Goal: Task Accomplishment & Management: Manage account settings

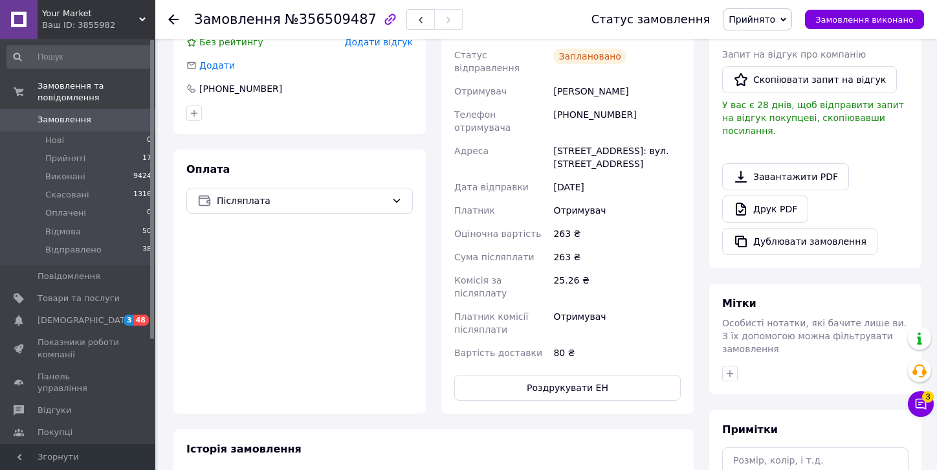
scroll to position [339, 0]
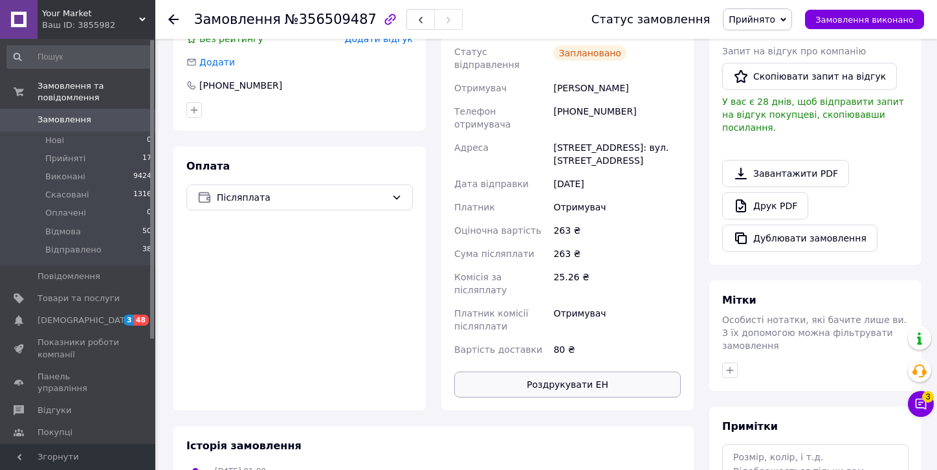
click at [548, 372] on button "Роздрукувати ЕН" at bounding box center [567, 385] width 227 height 26
click at [926, 406] on icon at bounding box center [921, 404] width 11 height 11
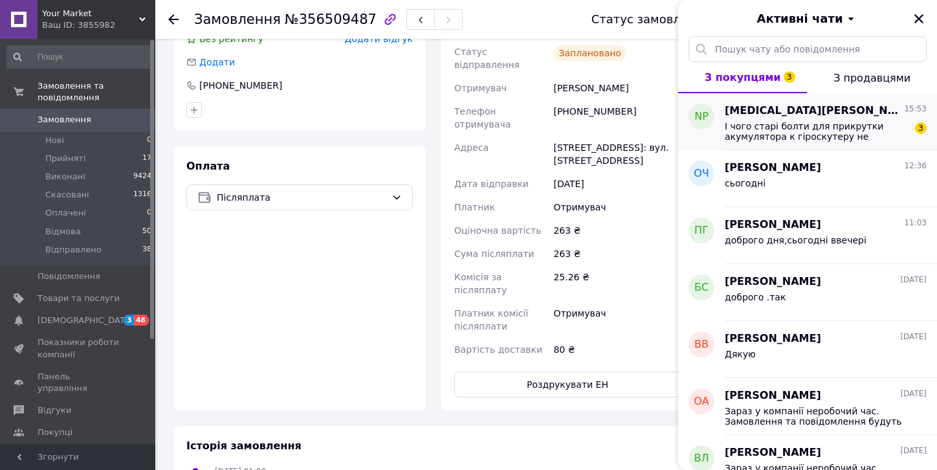
click at [849, 126] on span "І чого старі болти для прикрутки акумулятора к гіроскутеру не вставляються в це…" at bounding box center [817, 131] width 184 height 21
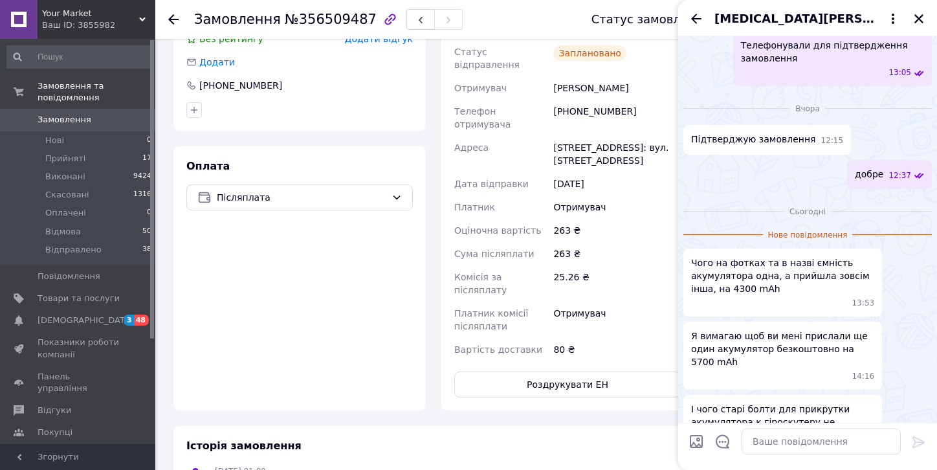
scroll to position [302, 0]
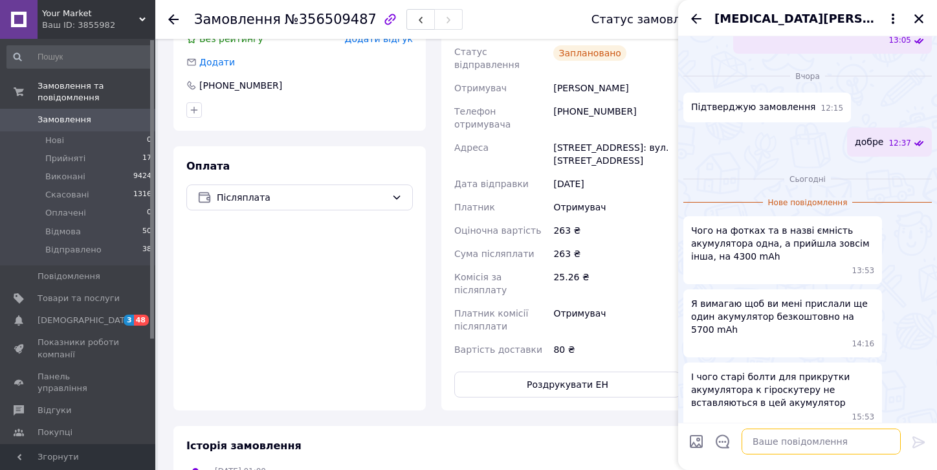
click at [779, 442] on textarea at bounding box center [821, 442] width 159 height 26
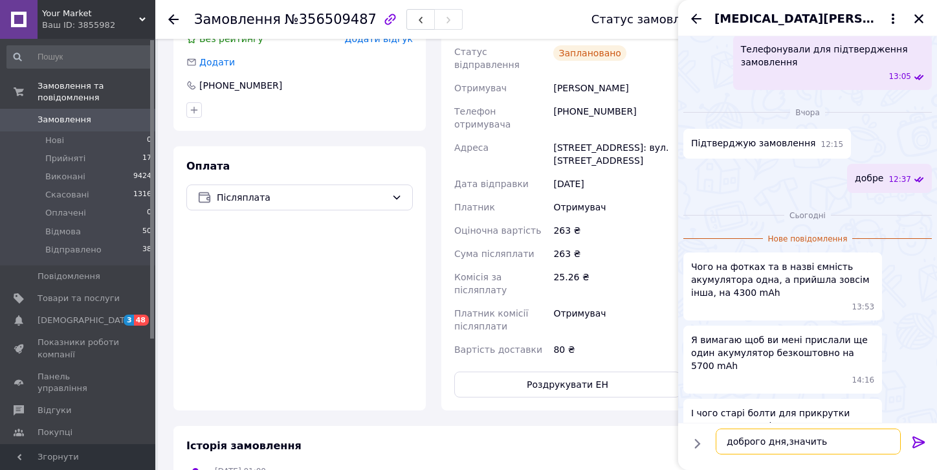
scroll to position [0, 0]
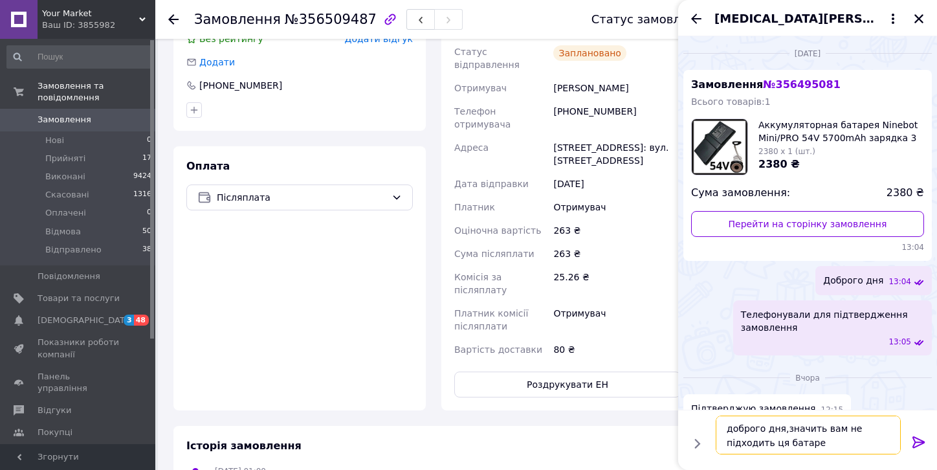
type textarea "доброго дня,значить вам не підходить ця батарея"
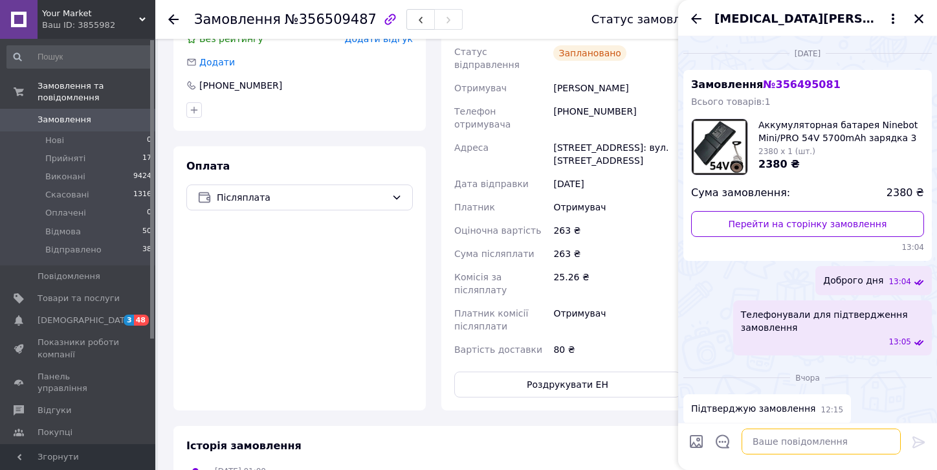
scroll to position [341, 0]
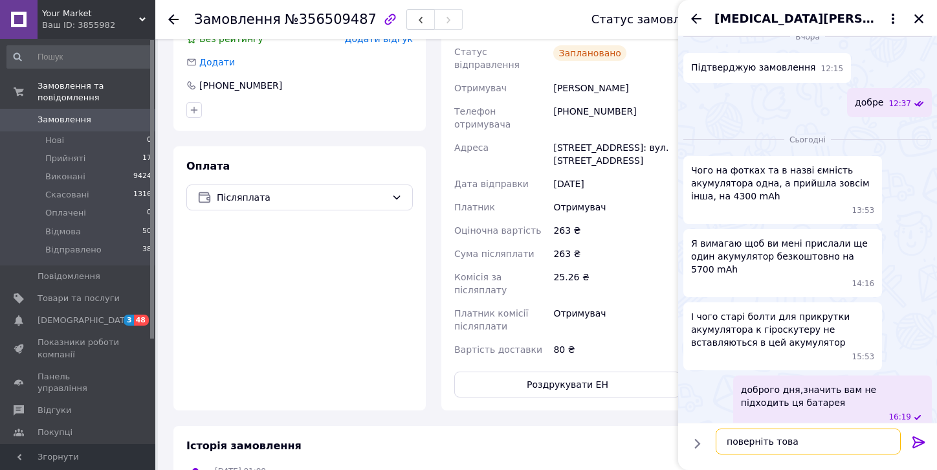
type textarea "поверніть товар"
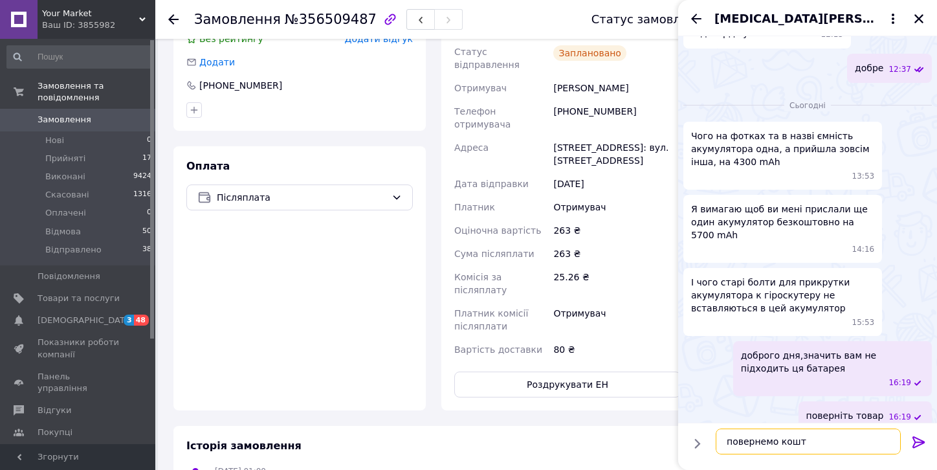
type textarea "повернемо кошти"
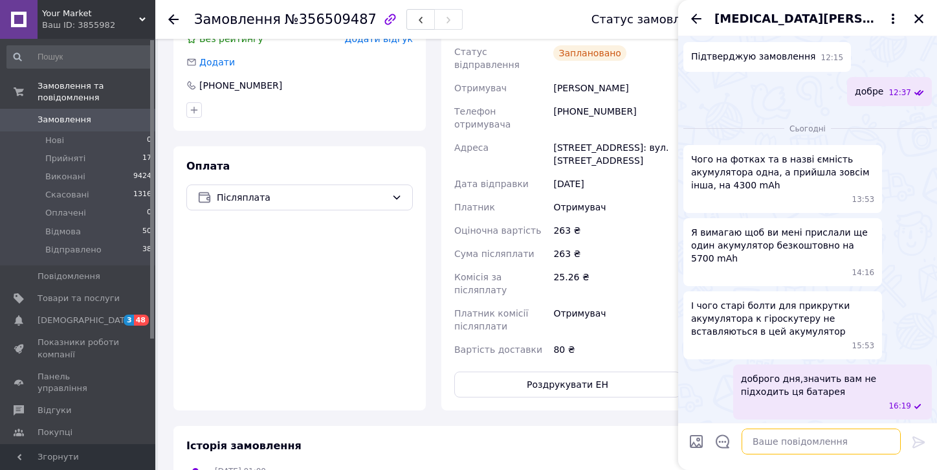
scroll to position [410, 0]
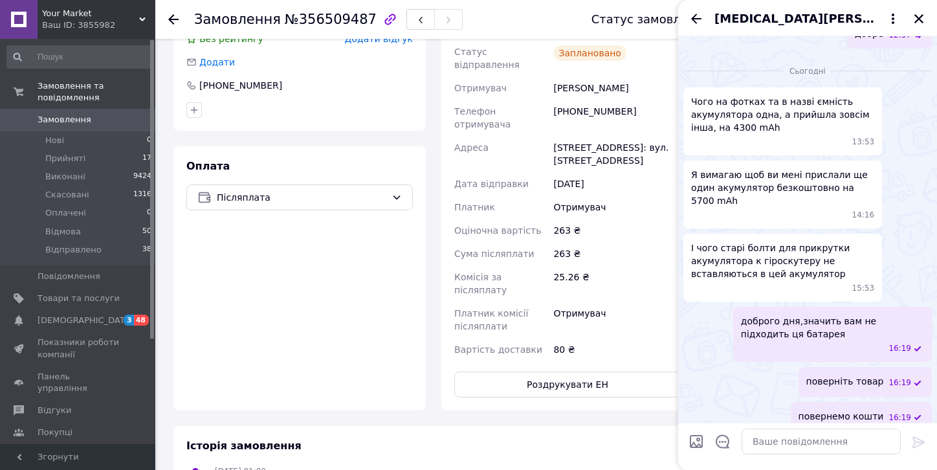
click at [739, 17] on span "[MEDICAL_DATA][PERSON_NAME]" at bounding box center [795, 18] width 161 height 17
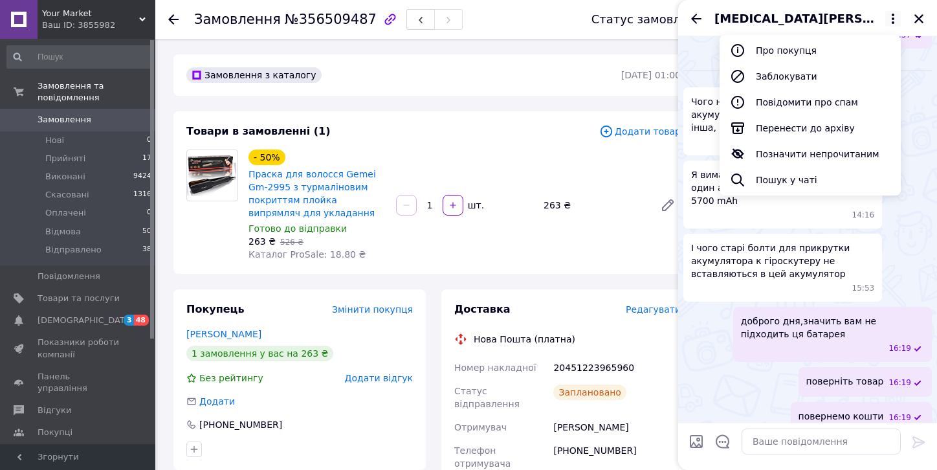
scroll to position [0, 0]
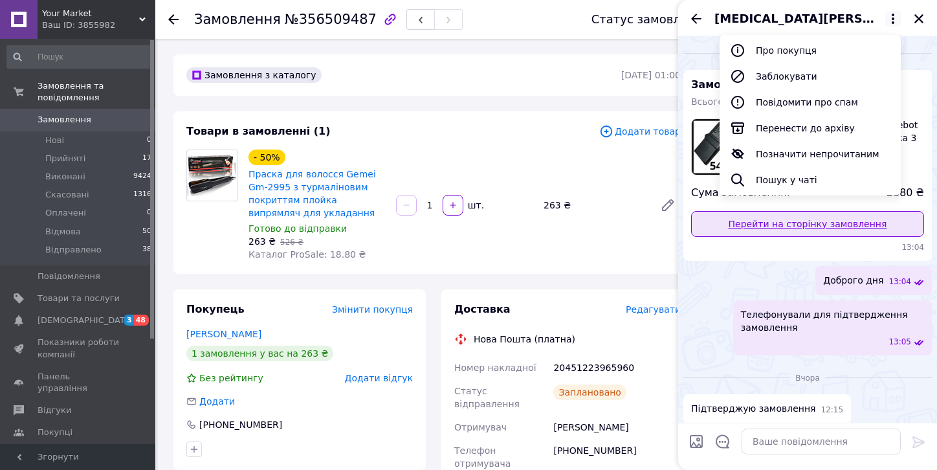
click at [809, 227] on link "Перейти на сторінку замовлення" at bounding box center [807, 224] width 233 height 26
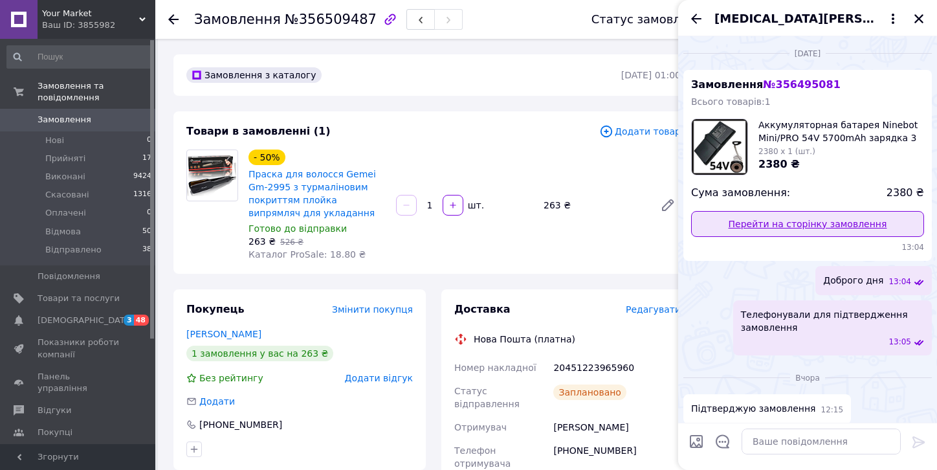
click at [813, 229] on link "Перейти на сторінку замовлення" at bounding box center [807, 224] width 233 height 26
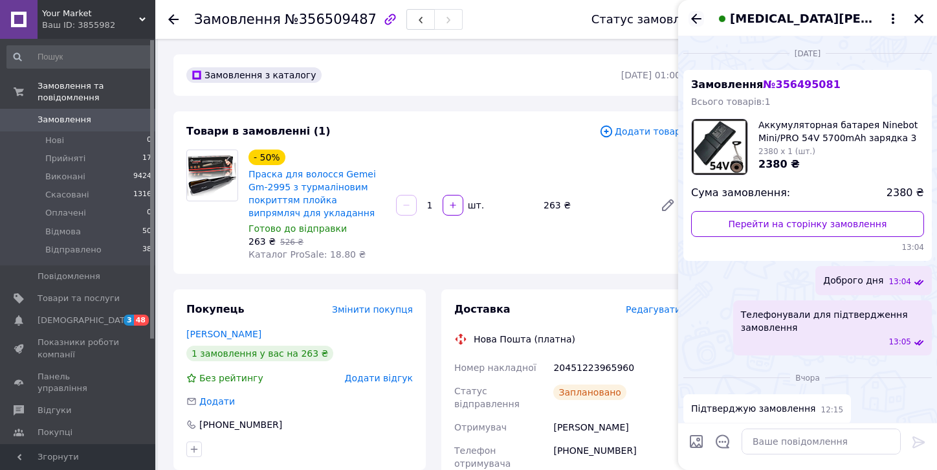
click at [692, 17] on icon "Назад" at bounding box center [697, 19] width 16 height 16
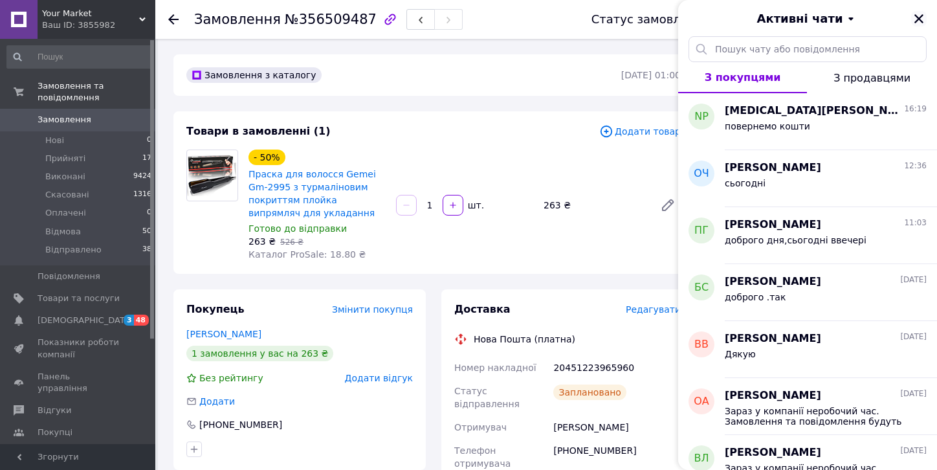
click at [917, 19] on icon "Закрити" at bounding box center [919, 19] width 12 height 12
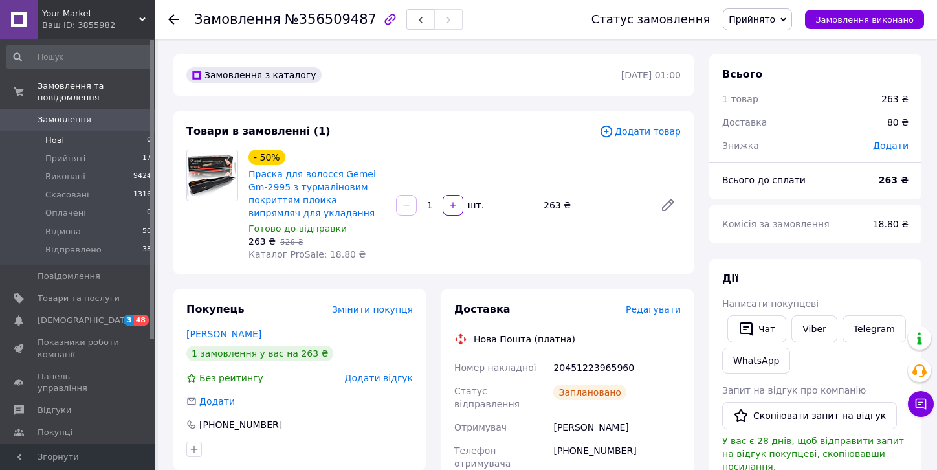
click at [52, 135] on span "Нові" at bounding box center [54, 141] width 19 height 12
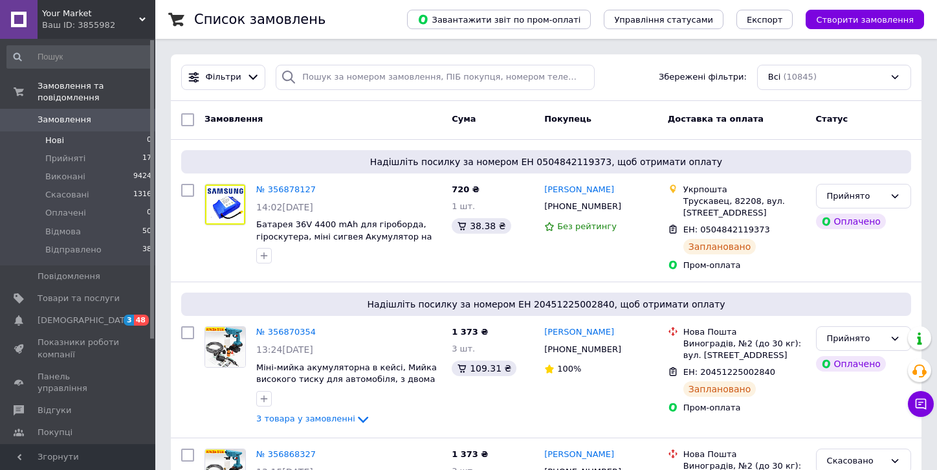
click at [59, 135] on span "Нові" at bounding box center [54, 141] width 19 height 12
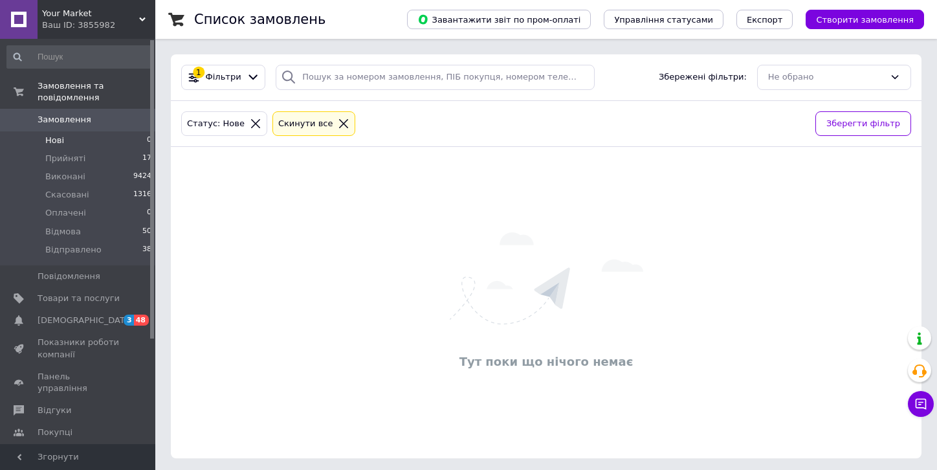
click at [56, 135] on span "Нові" at bounding box center [54, 141] width 19 height 12
click at [56, 315] on span "[DEMOGRAPHIC_DATA]" at bounding box center [86, 321] width 96 height 12
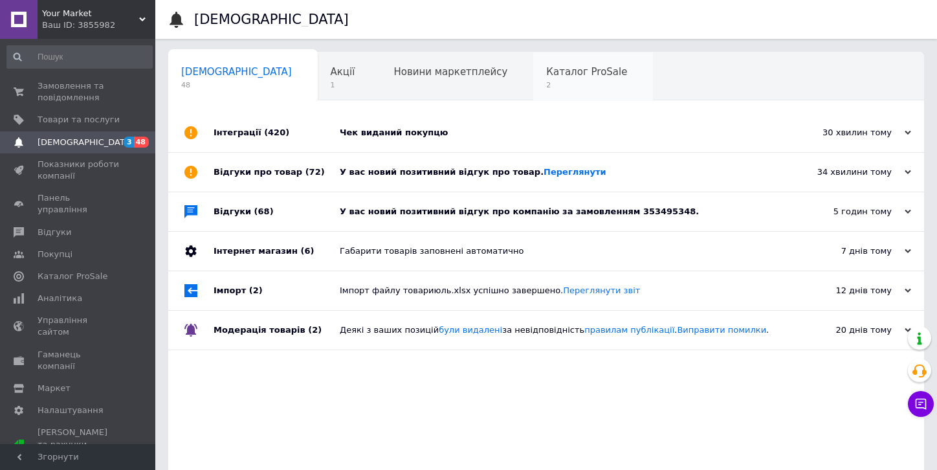
click at [546, 71] on span "Каталог ProSale" at bounding box center [586, 72] width 81 height 12
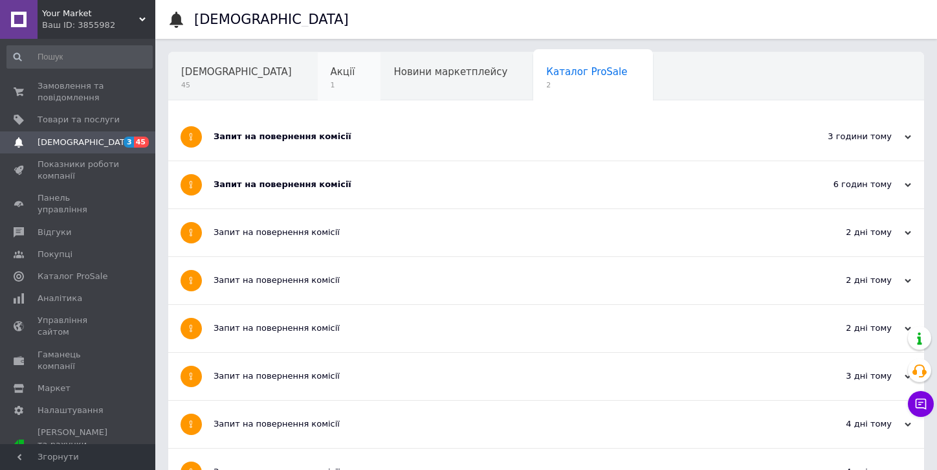
click at [331, 72] on span "Акції" at bounding box center [343, 72] width 25 height 12
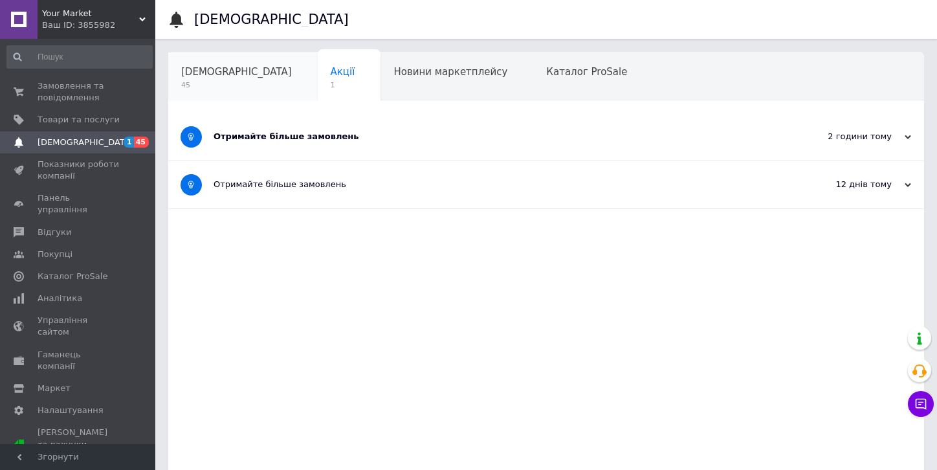
click at [212, 73] on span "[DEMOGRAPHIC_DATA]" at bounding box center [236, 72] width 111 height 12
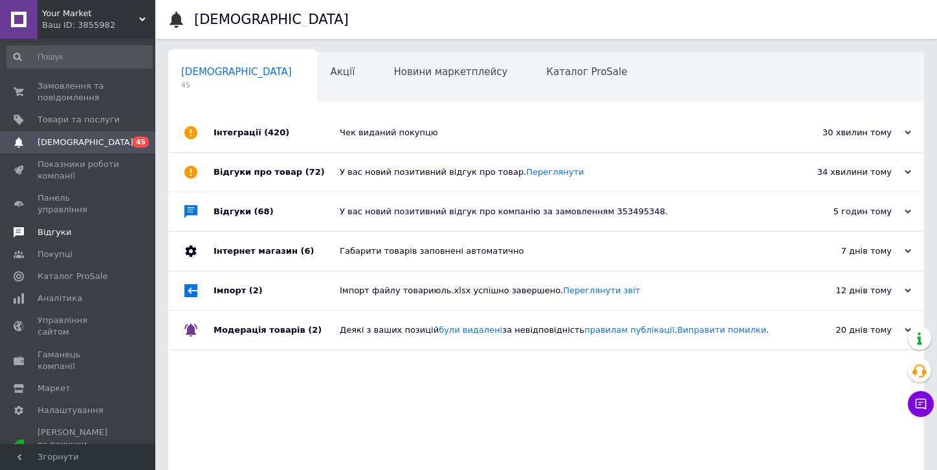
click at [43, 227] on span "Відгуки" at bounding box center [55, 233] width 34 height 12
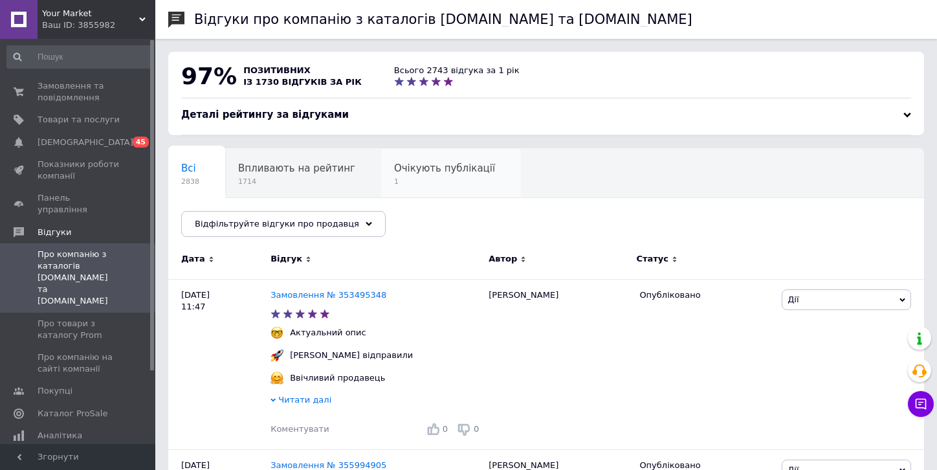
click at [453, 174] on span "Очікують публікації" at bounding box center [444, 168] width 101 height 12
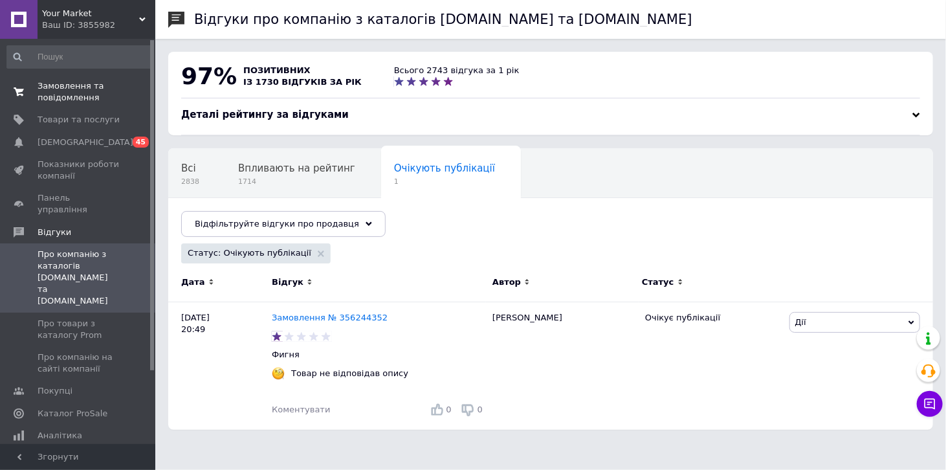
click at [50, 89] on span "Замовлення та повідомлення" at bounding box center [79, 91] width 82 height 23
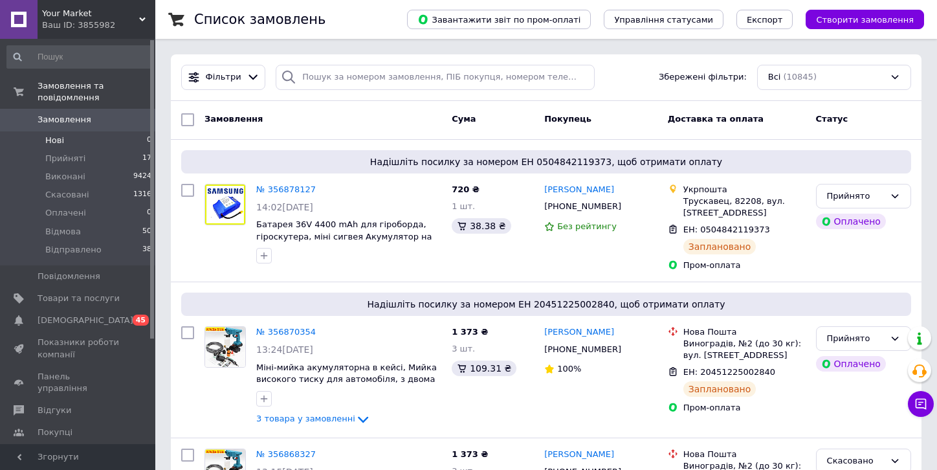
click at [62, 135] on span "Нові" at bounding box center [54, 141] width 19 height 12
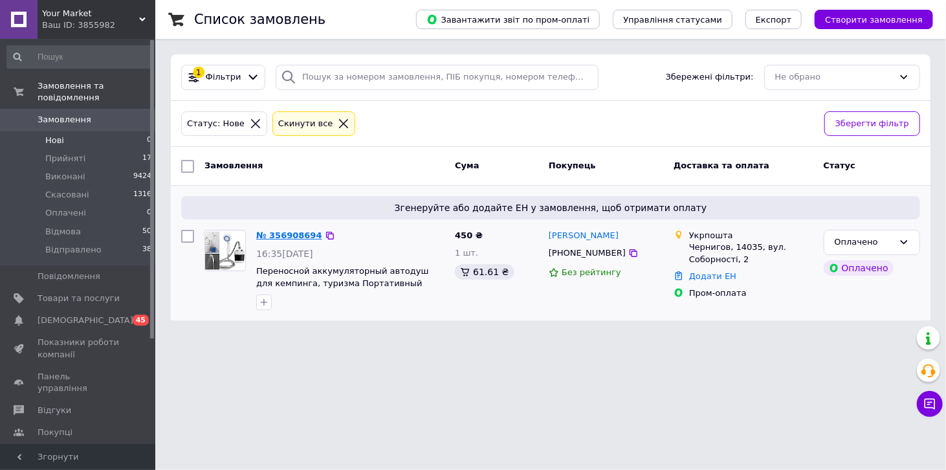
click at [304, 232] on link "№ 356908694" at bounding box center [289, 235] width 66 height 10
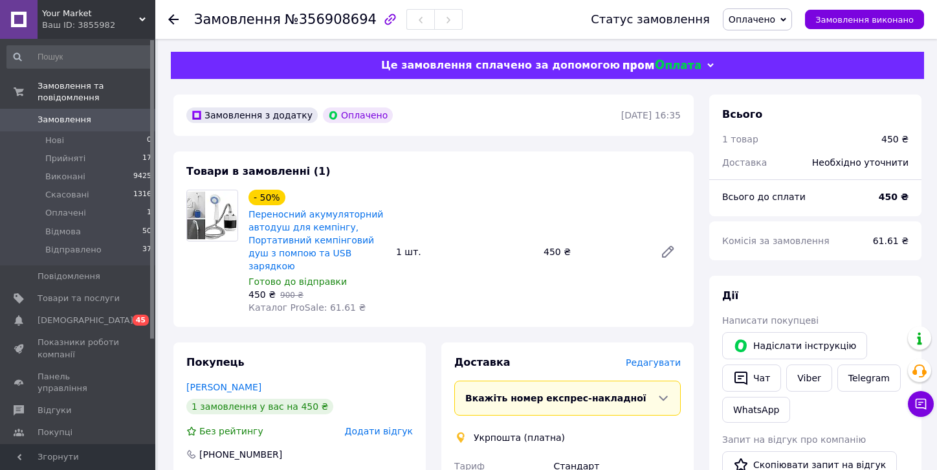
click at [776, 25] on span "Оплачено" at bounding box center [752, 19] width 47 height 10
click at [778, 44] on li "Прийнято" at bounding box center [758, 45] width 69 height 19
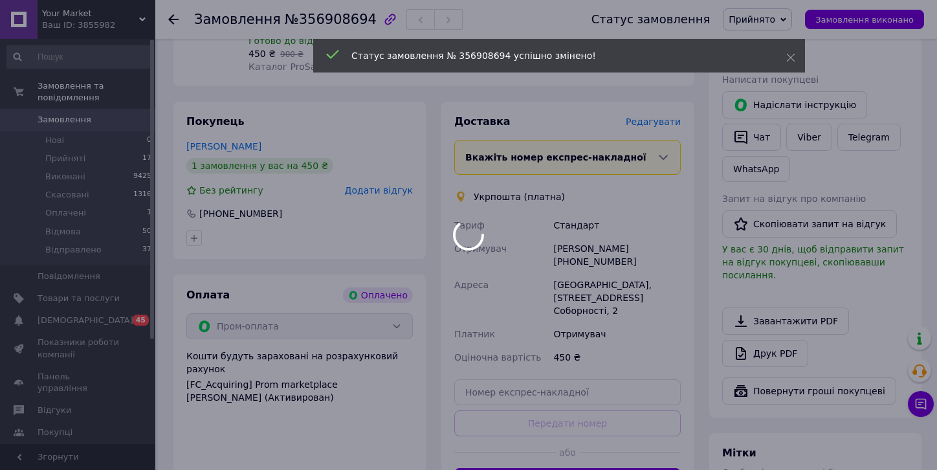
scroll to position [243, 0]
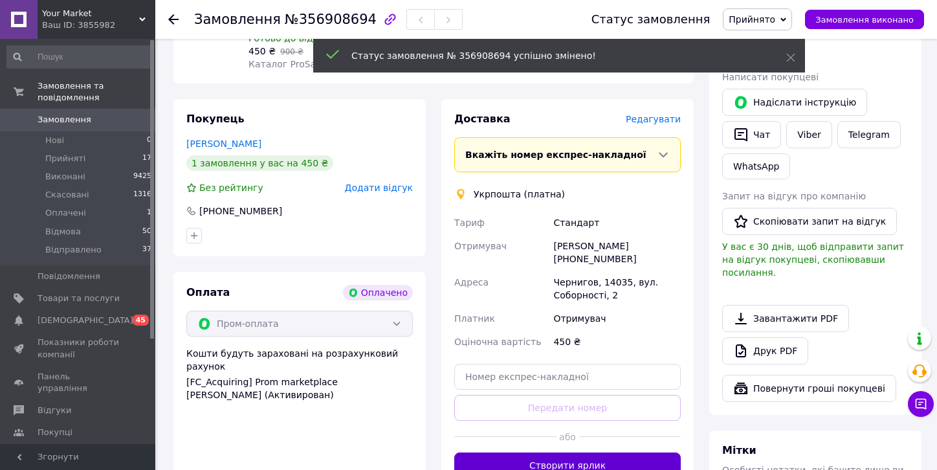
click at [567, 452] on button "Створити ярлик" at bounding box center [567, 465] width 227 height 26
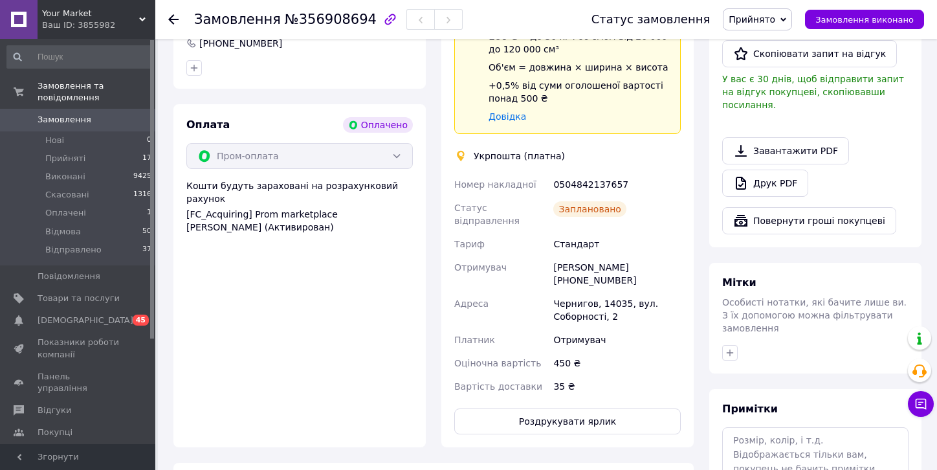
scroll to position [412, 0]
click at [554, 408] on button "Роздрукувати ярлик" at bounding box center [567, 421] width 227 height 26
click at [61, 153] on span "Прийняті" at bounding box center [65, 159] width 40 height 12
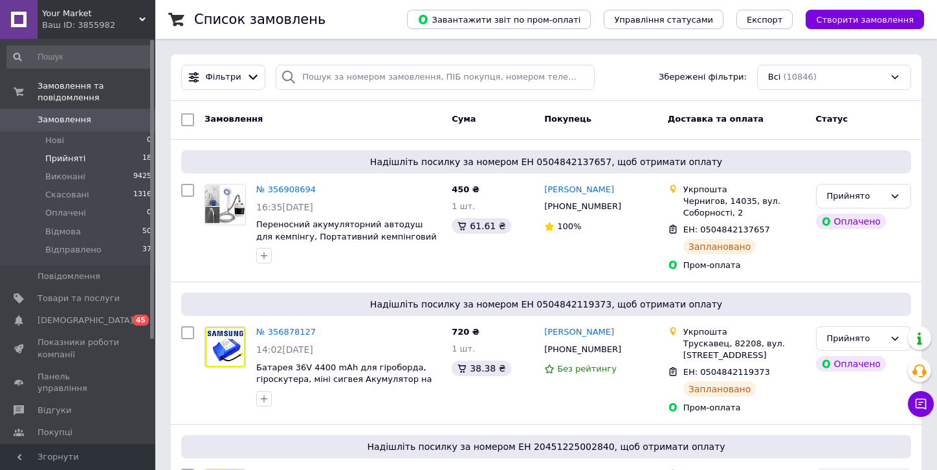
click at [60, 153] on span "Прийняті" at bounding box center [65, 159] width 40 height 12
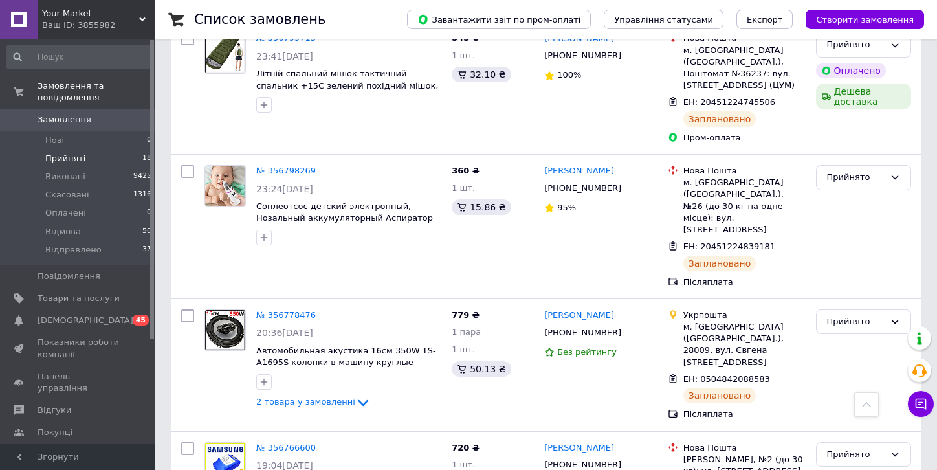
scroll to position [2239, 0]
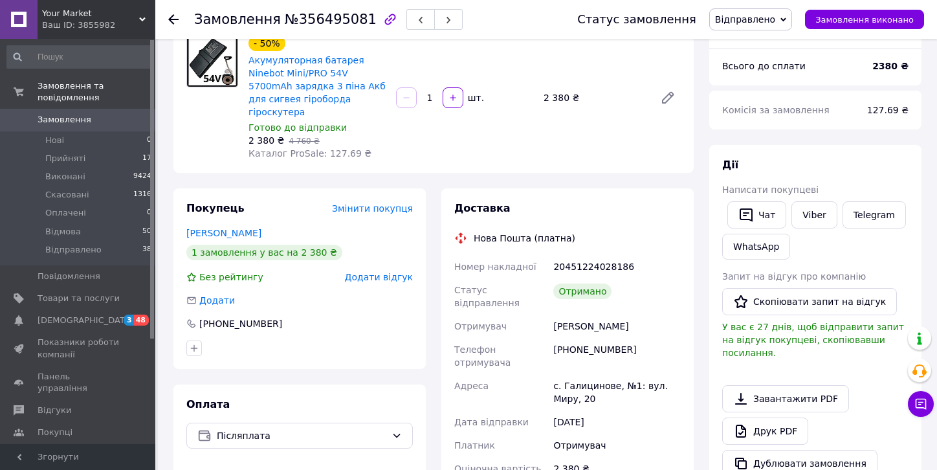
scroll to position [114, 0]
click at [218, 228] on link "Пермяков Нікіта" at bounding box center [223, 233] width 75 height 10
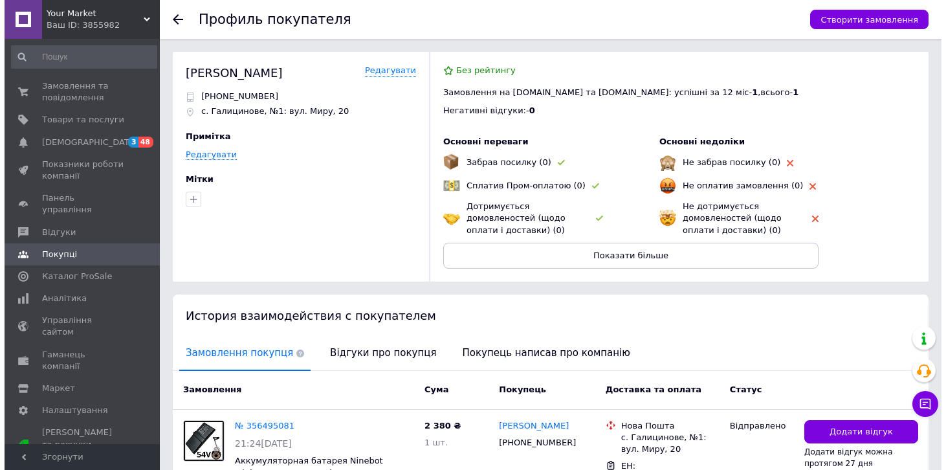
scroll to position [98, 0]
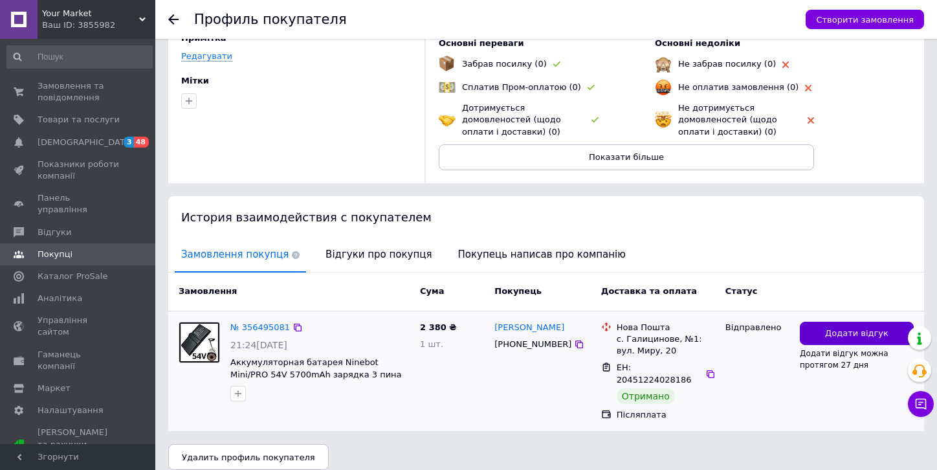
click at [825, 332] on button "Додати відгук" at bounding box center [857, 334] width 114 height 24
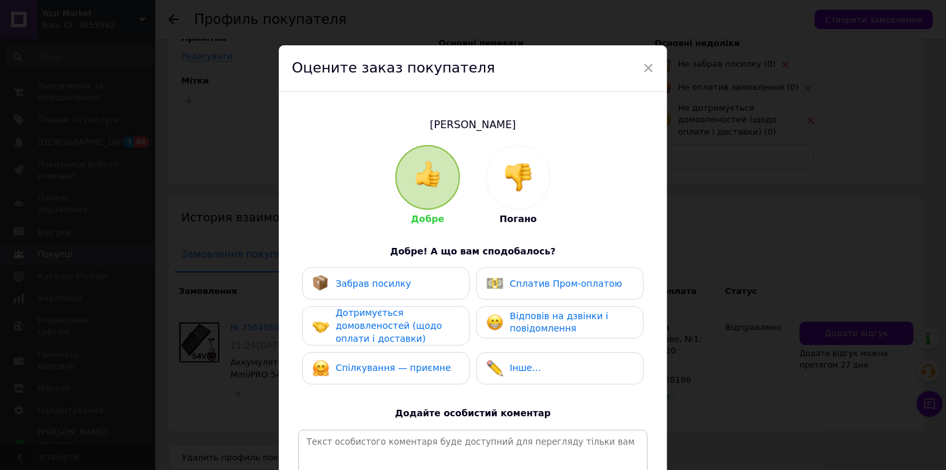
click at [510, 163] on img at bounding box center [518, 177] width 28 height 28
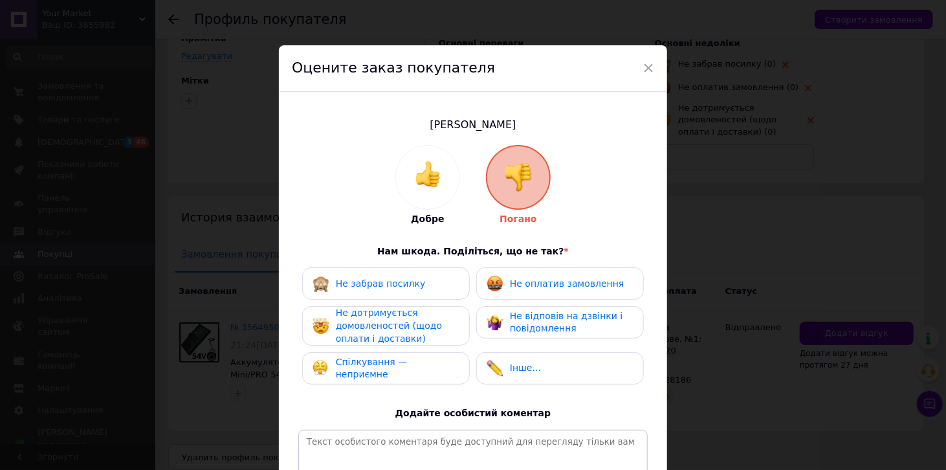
click at [363, 328] on span "Не дотримується домовленостей (щодо оплати і доставки)" at bounding box center [389, 325] width 106 height 36
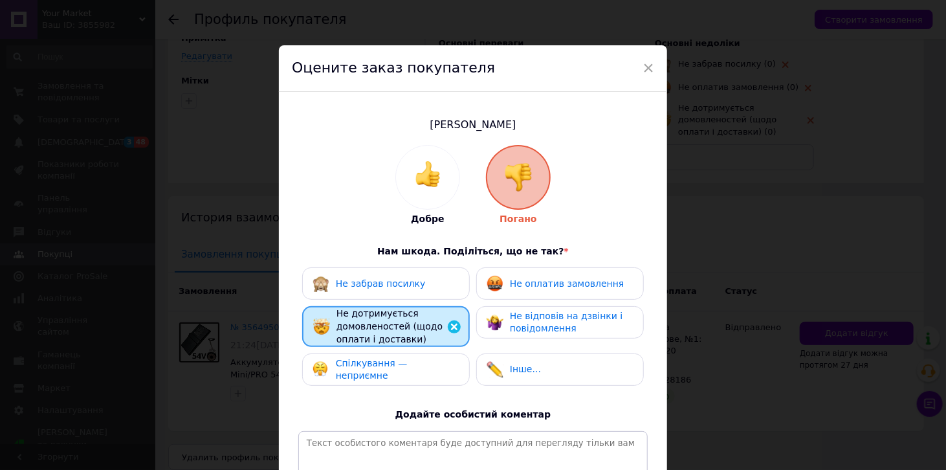
click at [572, 311] on span "Не відповів на дзвінки і повідомлення" at bounding box center [566, 322] width 113 height 23
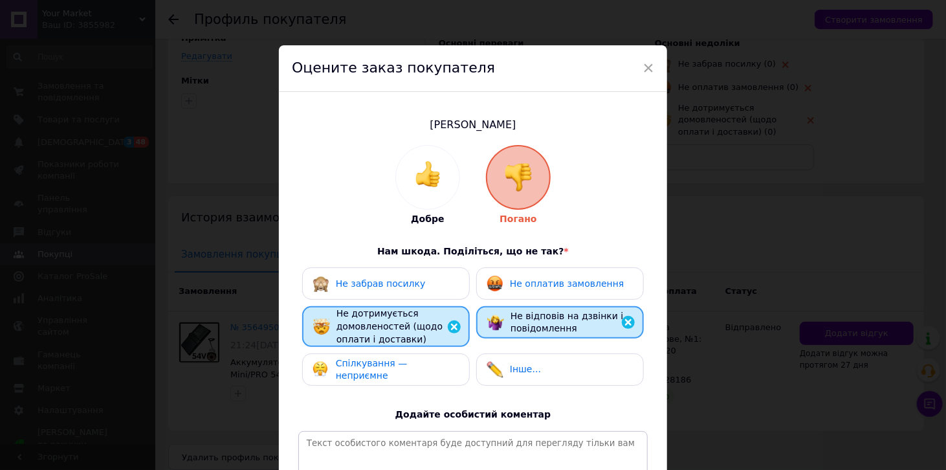
click at [381, 365] on span "Спілкування — неприємне" at bounding box center [372, 369] width 72 height 23
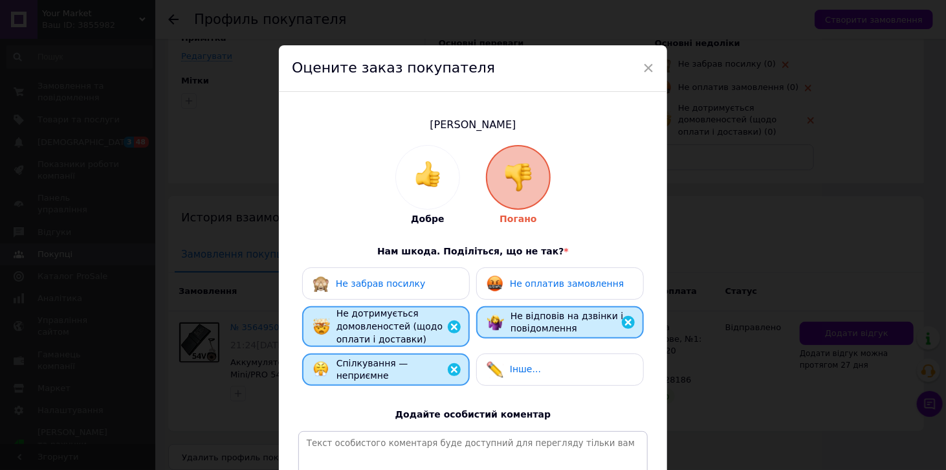
scroll to position [175, 0]
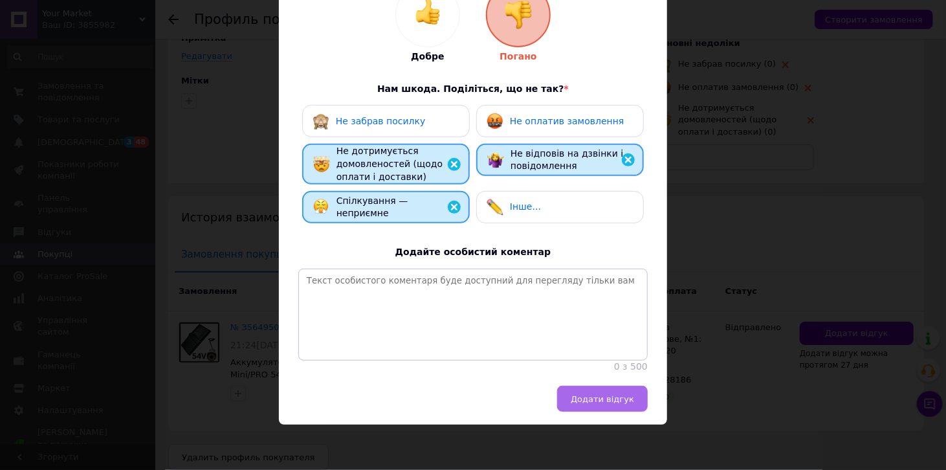
click at [623, 397] on span "Додати відгук" at bounding box center [602, 399] width 63 height 10
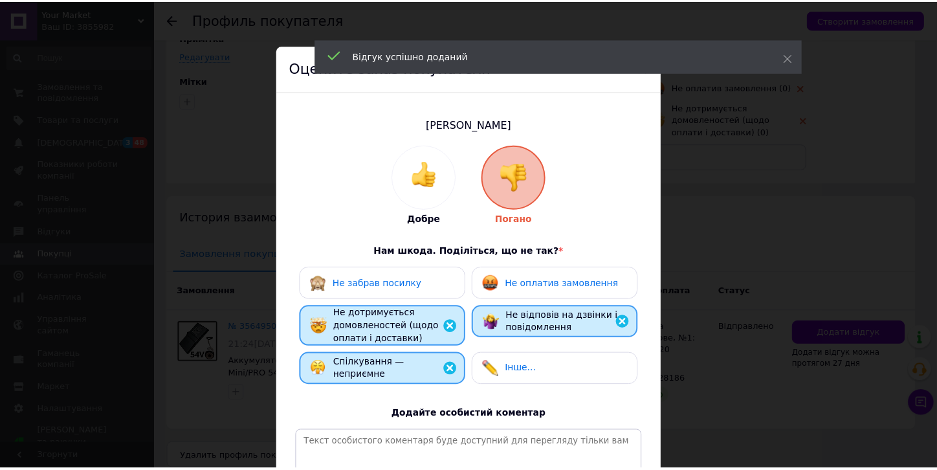
scroll to position [0, 0]
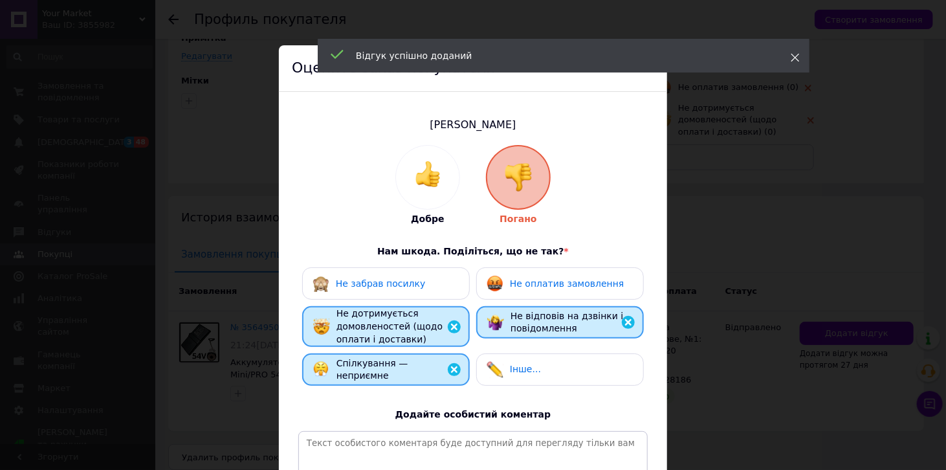
click at [792, 63] on span at bounding box center [795, 57] width 9 height 13
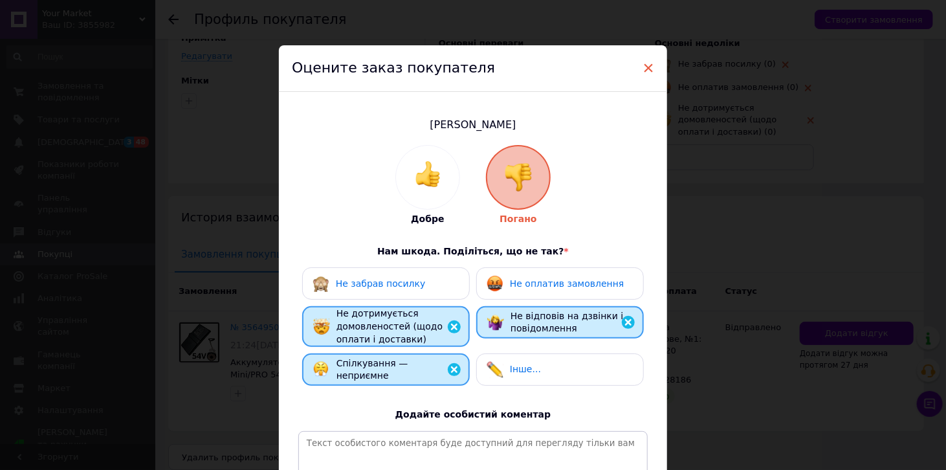
click at [648, 69] on span "×" at bounding box center [649, 68] width 12 height 22
